Goal: Transaction & Acquisition: Purchase product/service

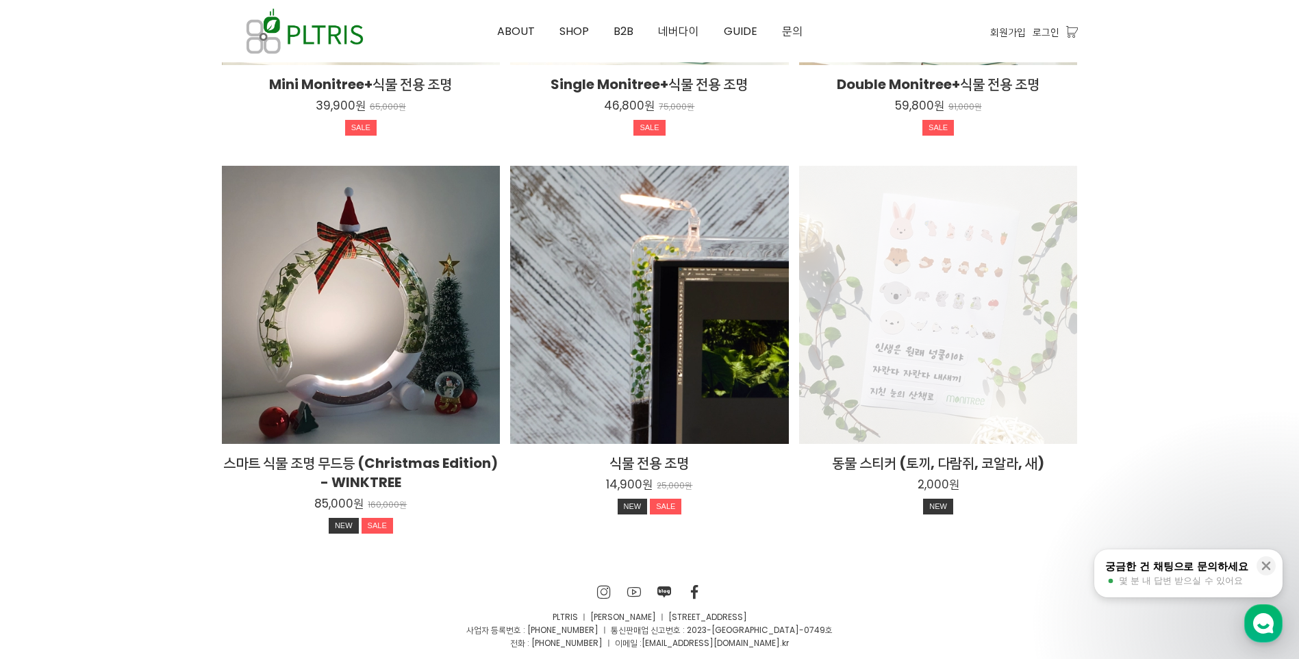
scroll to position [2513, 0]
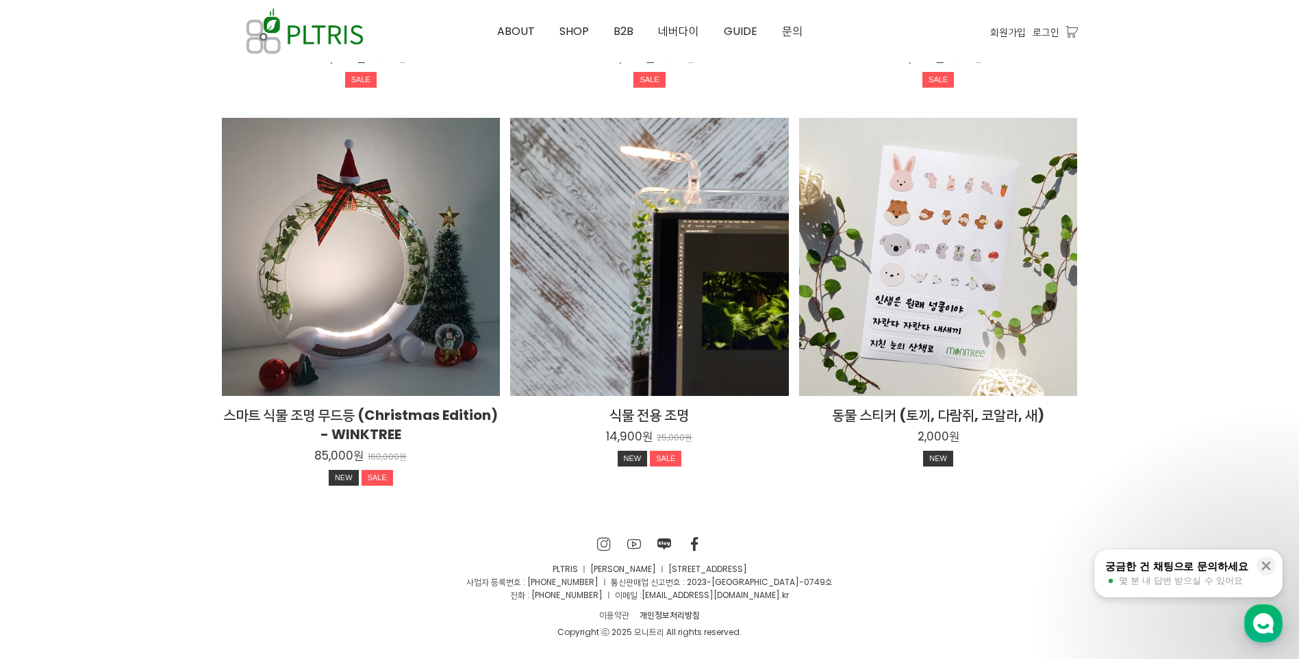
drag, startPoint x: 574, startPoint y: 598, endPoint x: 625, endPoint y: 605, distance: 51.9
click at [574, 598] on p "전화 : [PHONE_NUMBER] ㅣ 이메일 : [EMAIL_ADDRESS][DOMAIN_NAME] .kr" at bounding box center [650, 594] width 856 height 13
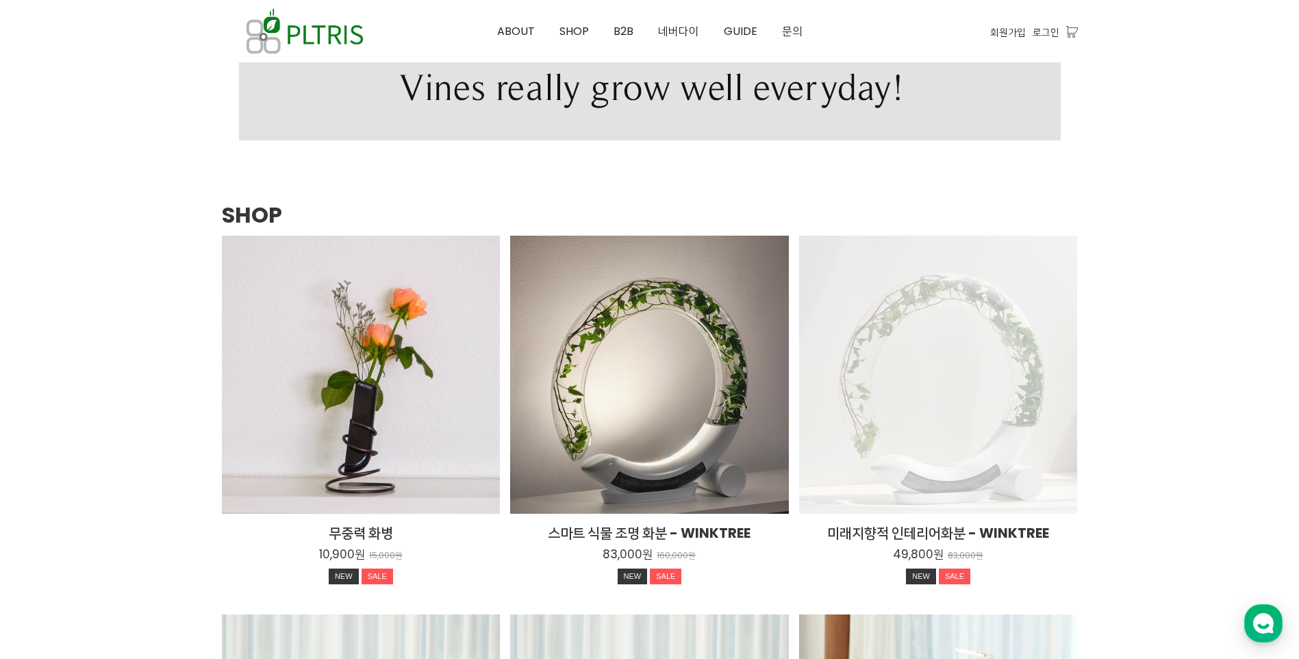
scroll to position [1554, 0]
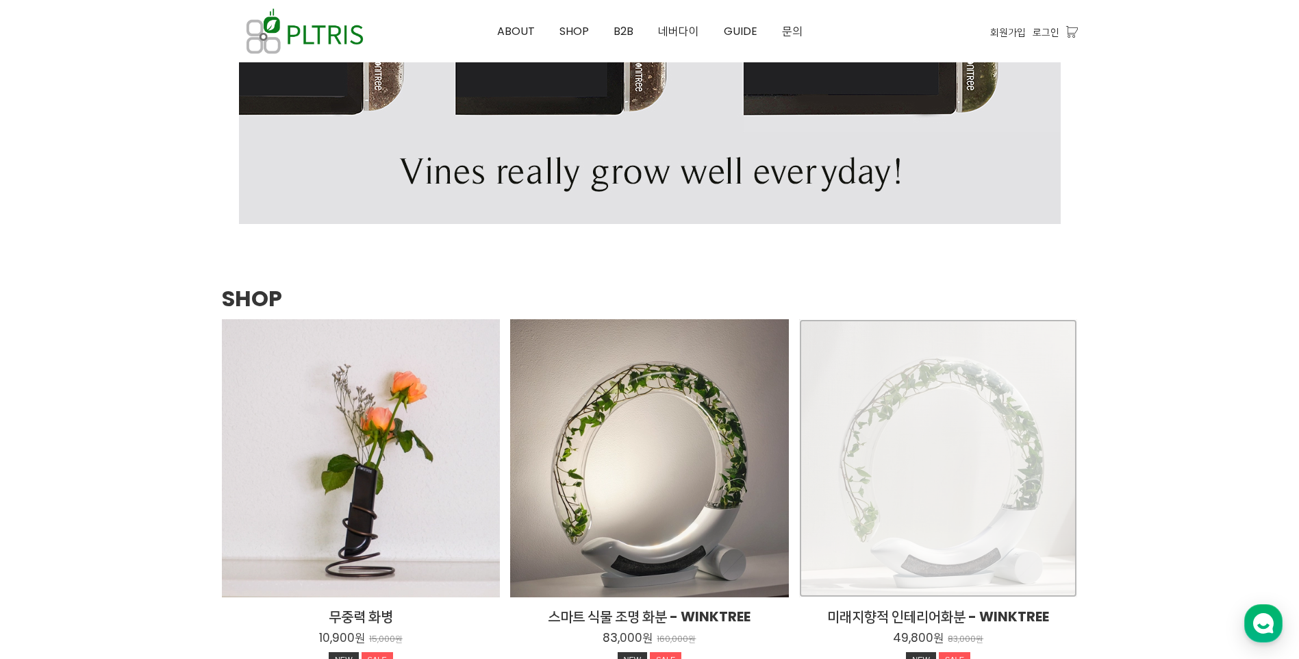
click at [961, 453] on div "미래지향적 인테리어화분 - WINKTREE 49,800원 83,000원 NEW SALE TIME SALE" at bounding box center [938, 458] width 279 height 279
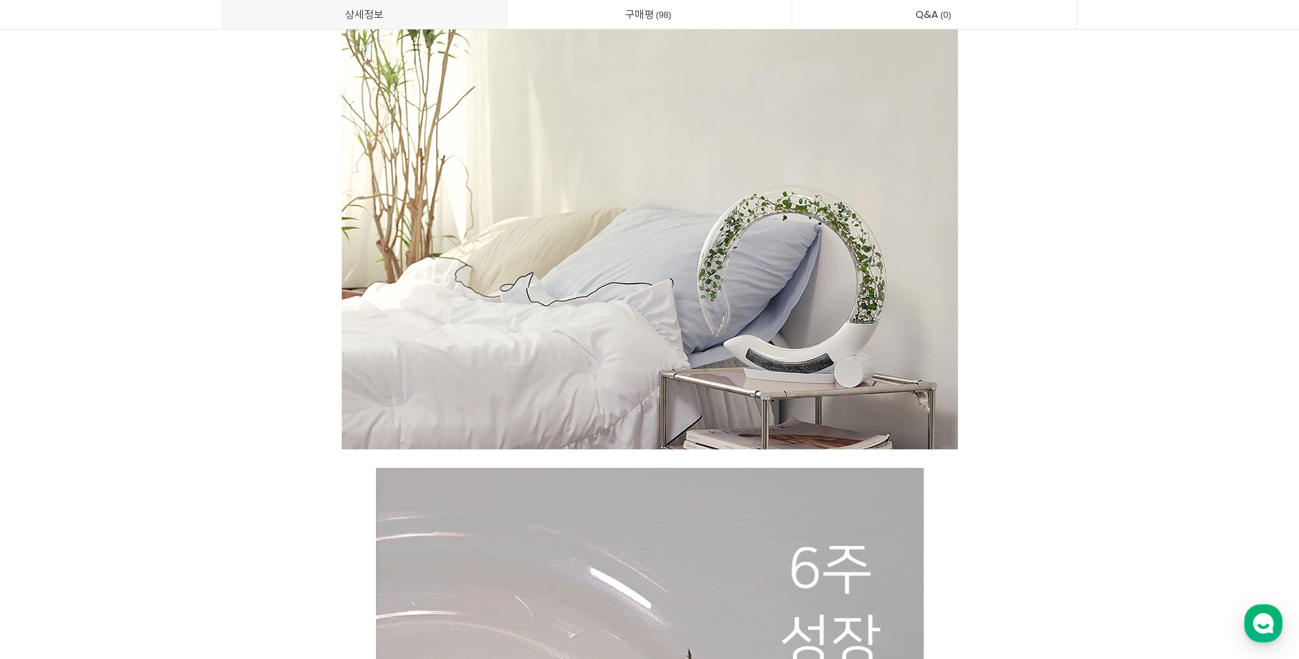
scroll to position [1712, 0]
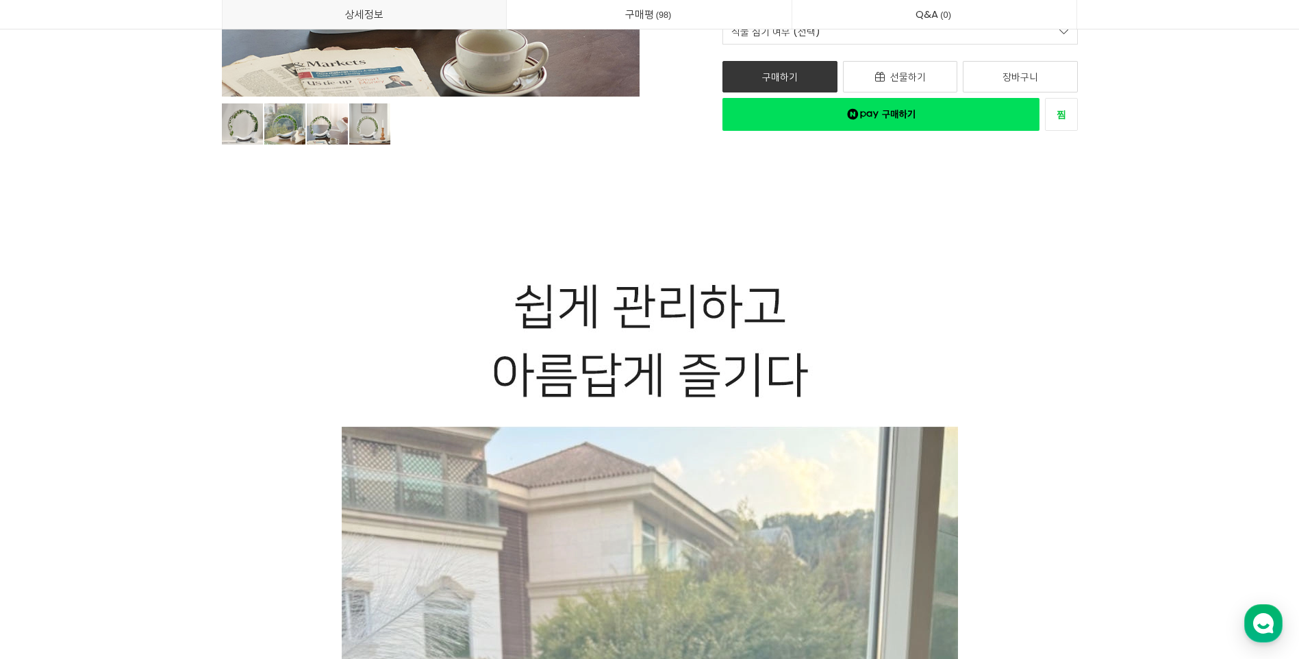
scroll to position [0, 0]
